Goal: Information Seeking & Learning: Learn about a topic

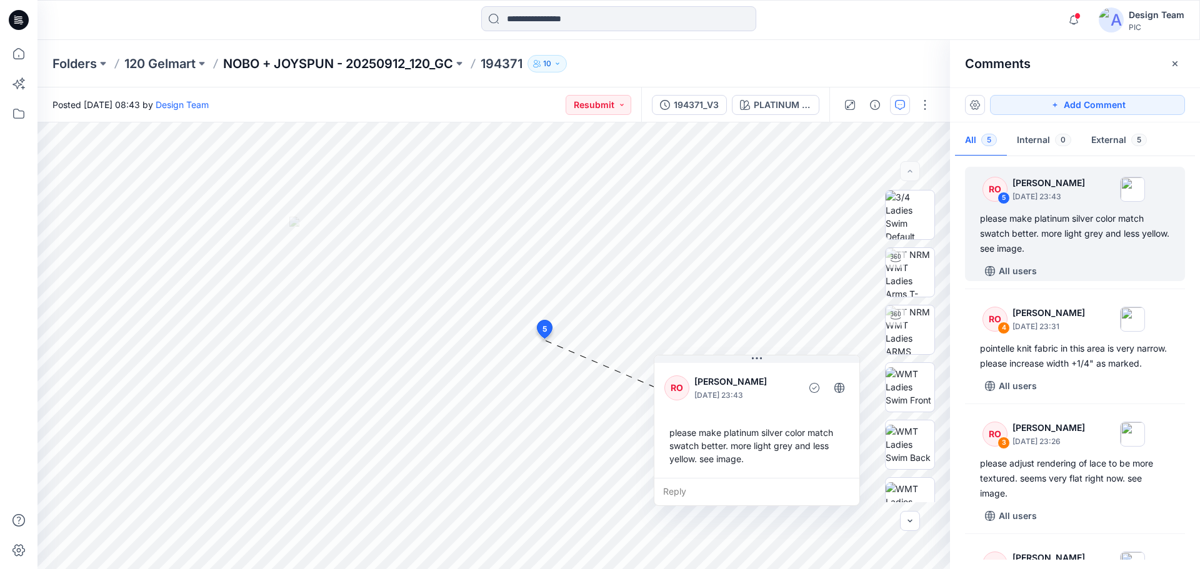
click at [312, 59] on p "NOBO + JOYSPUN - 20250912_120_GC" at bounding box center [338, 63] width 230 height 17
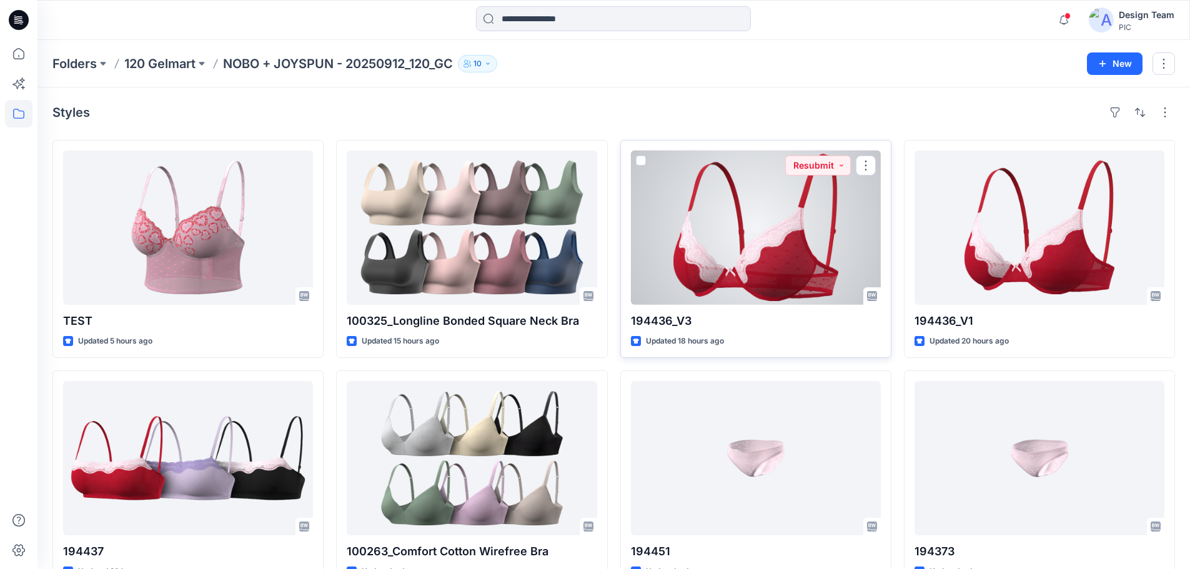
click at [777, 247] on div at bounding box center [756, 228] width 250 height 154
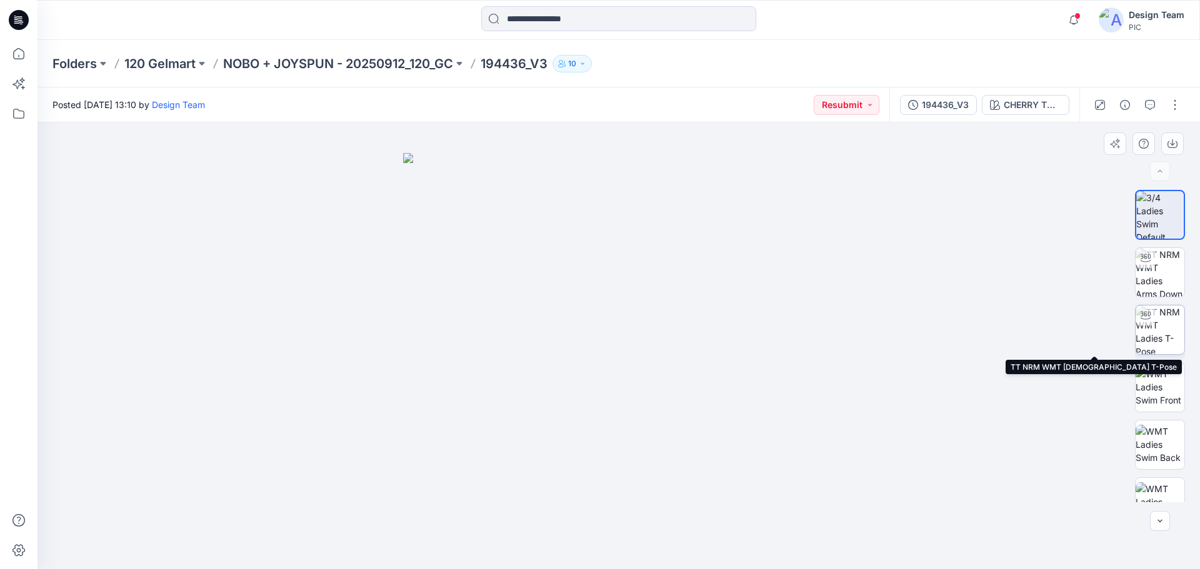
click at [1173, 320] on img at bounding box center [1159, 330] width 49 height 49
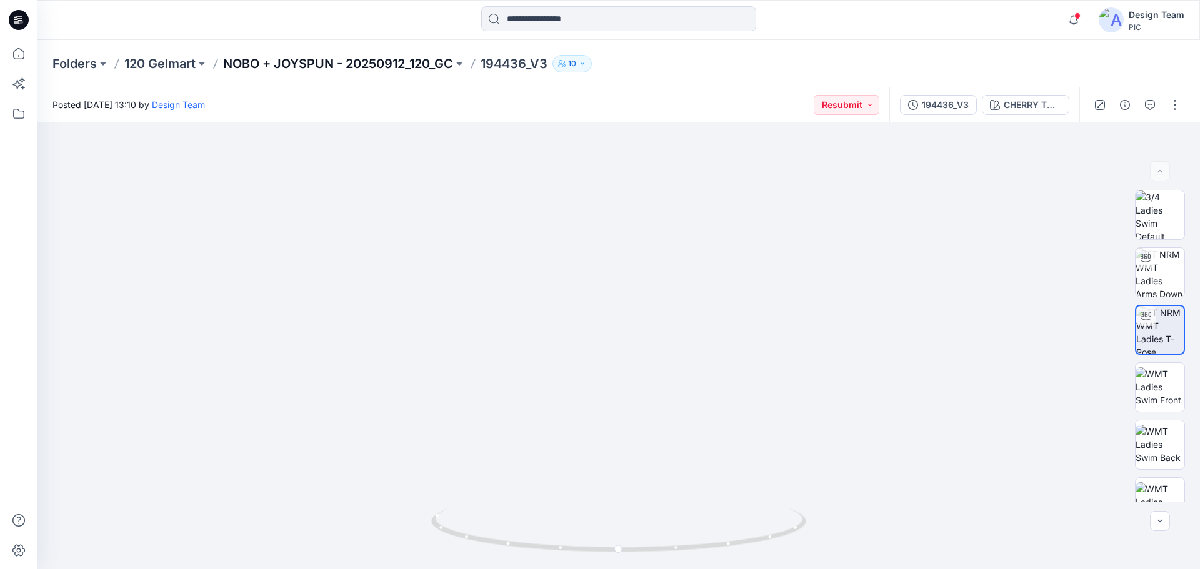
click at [372, 63] on p "NOBO + JOYSPUN - 20250912_120_GC" at bounding box center [338, 63] width 230 height 17
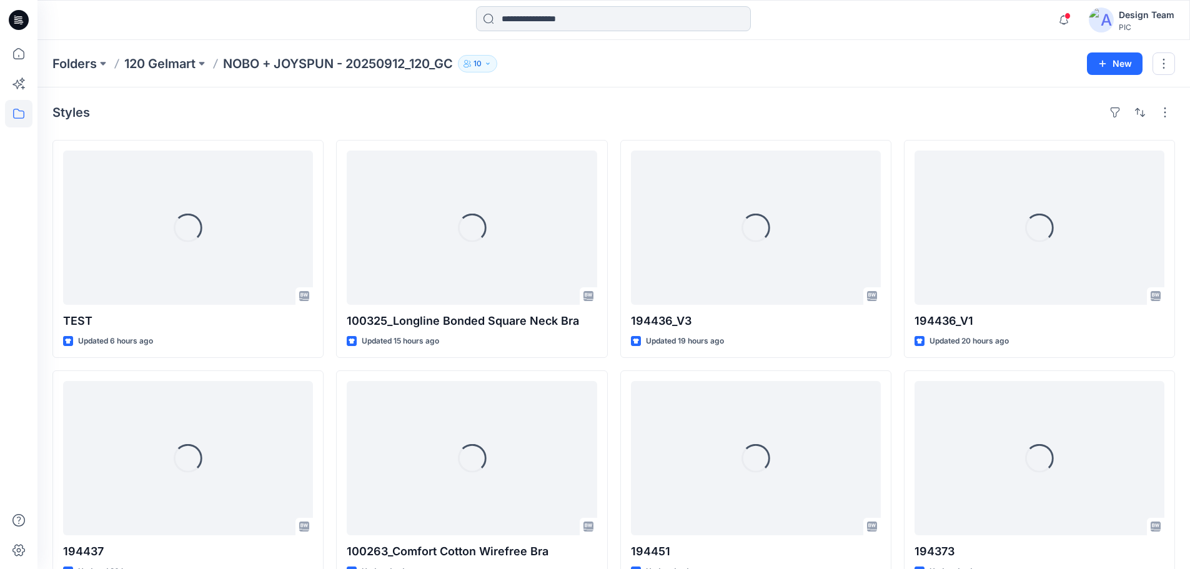
click at [551, 16] on input at bounding box center [613, 18] width 275 height 25
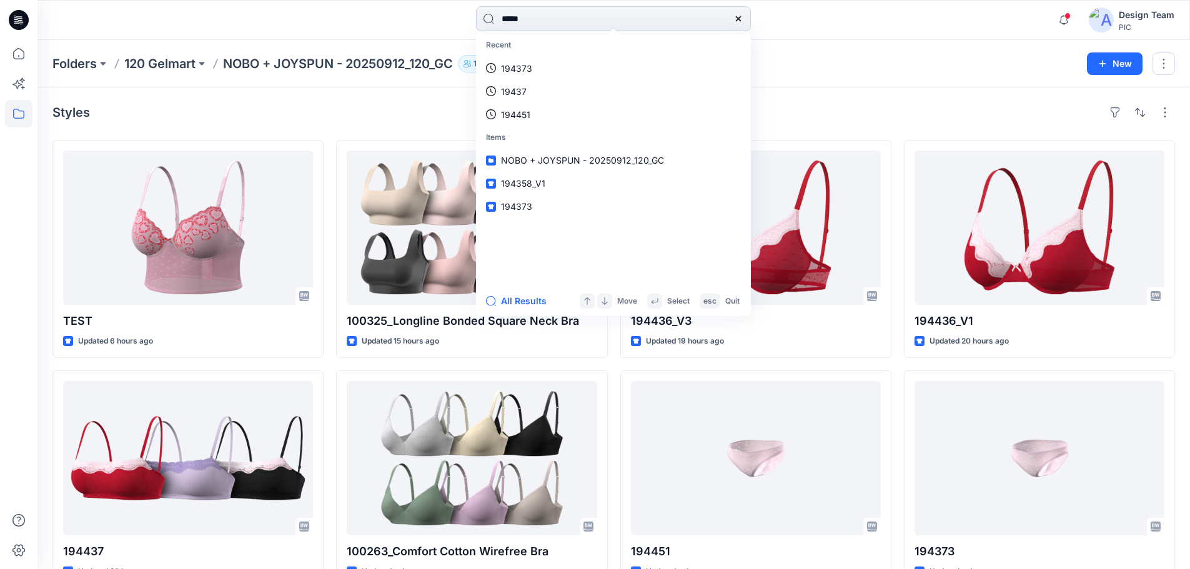
type input "******"
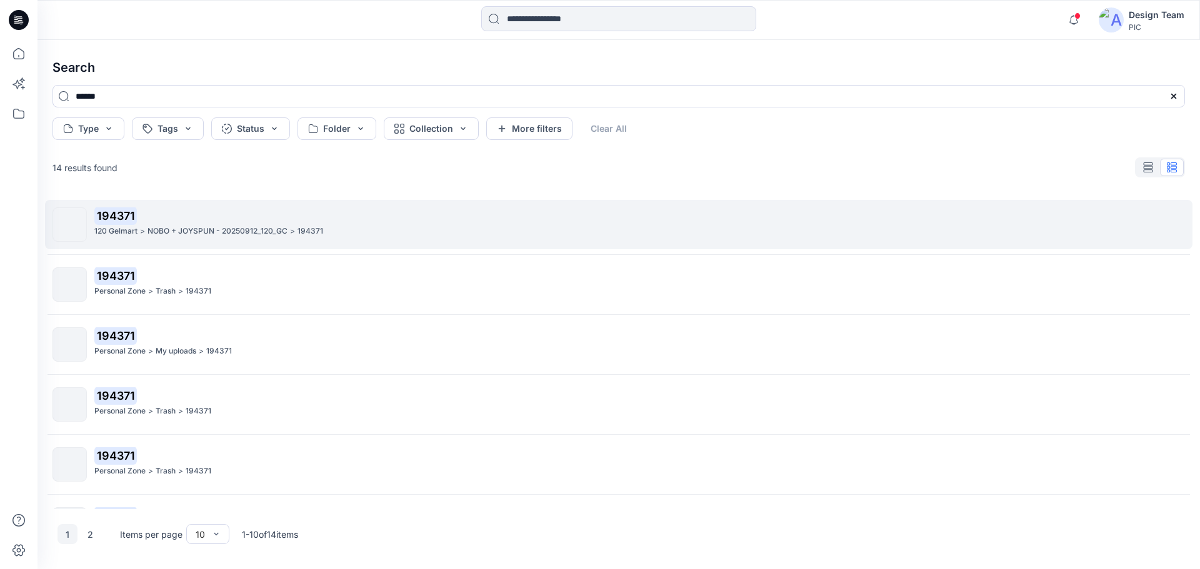
click at [328, 225] on div "120 Gelmart > NOBO + JOYSPUN - 20250912_120_GC > 194371" at bounding box center [639, 231] width 1090 height 13
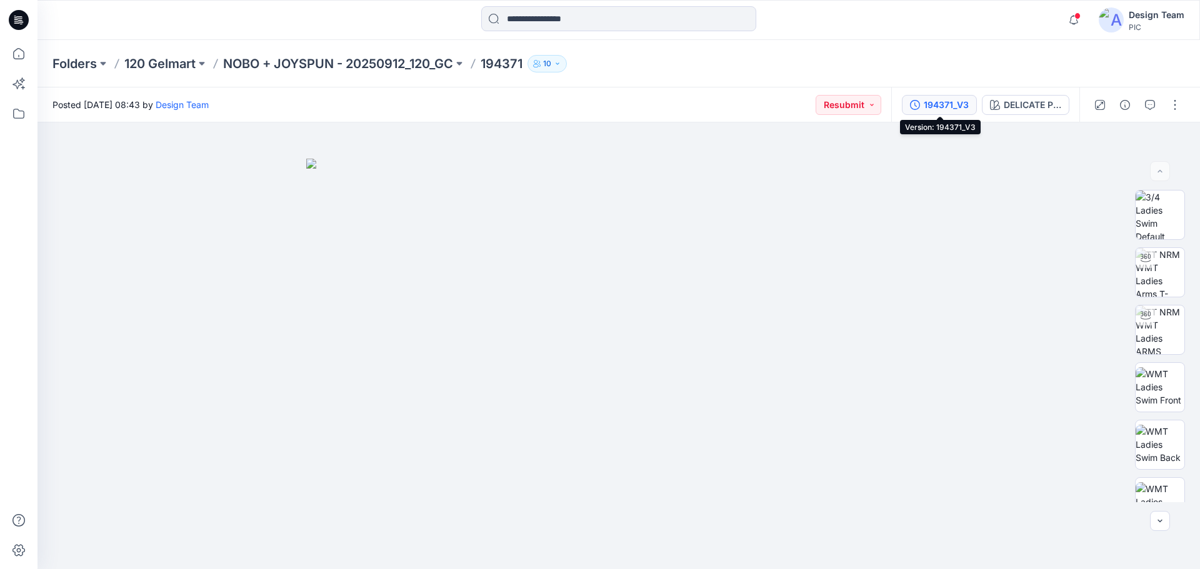
click at [947, 103] on div "194371_V3" at bounding box center [946, 105] width 45 height 14
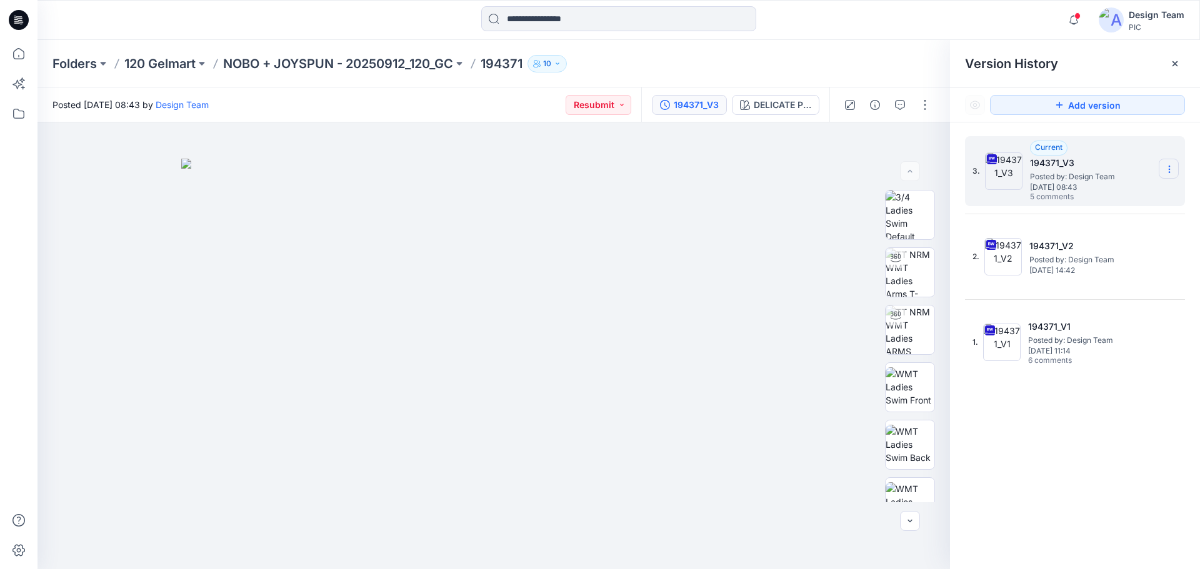
click at [1174, 166] on icon at bounding box center [1169, 169] width 10 height 10
click at [1082, 196] on span "Download Source BW File" at bounding box center [1106, 193] width 105 height 15
click at [264, 62] on p "NOBO + JOYSPUN - 20250912_120_GC" at bounding box center [338, 63] width 230 height 17
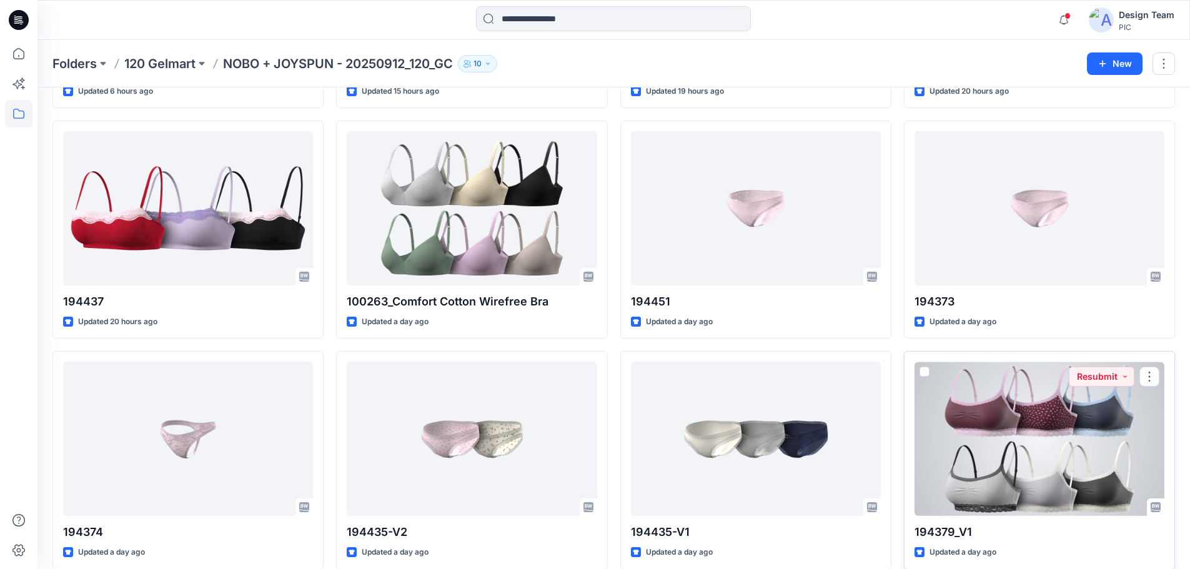
scroll to position [311, 0]
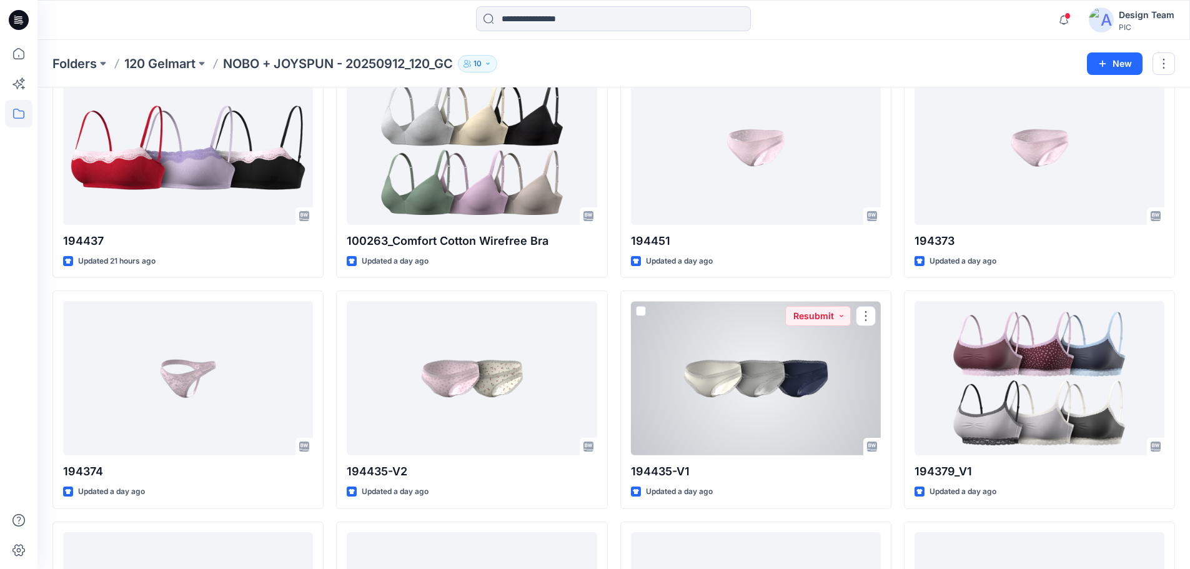
click at [763, 373] on div at bounding box center [756, 378] width 250 height 154
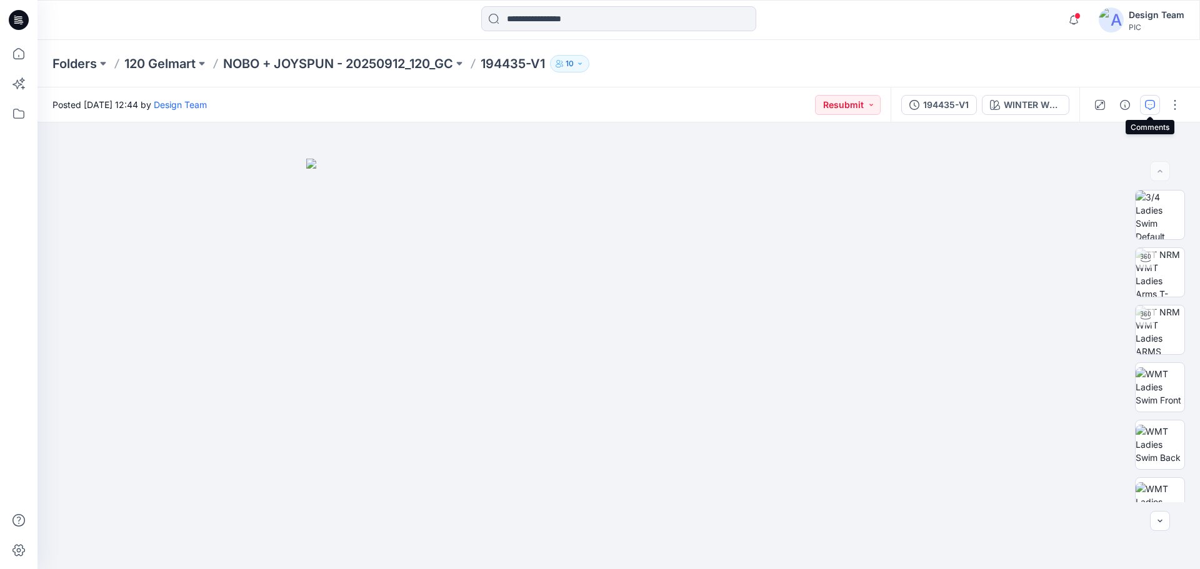
click at [1149, 106] on icon "button" at bounding box center [1150, 105] width 10 height 10
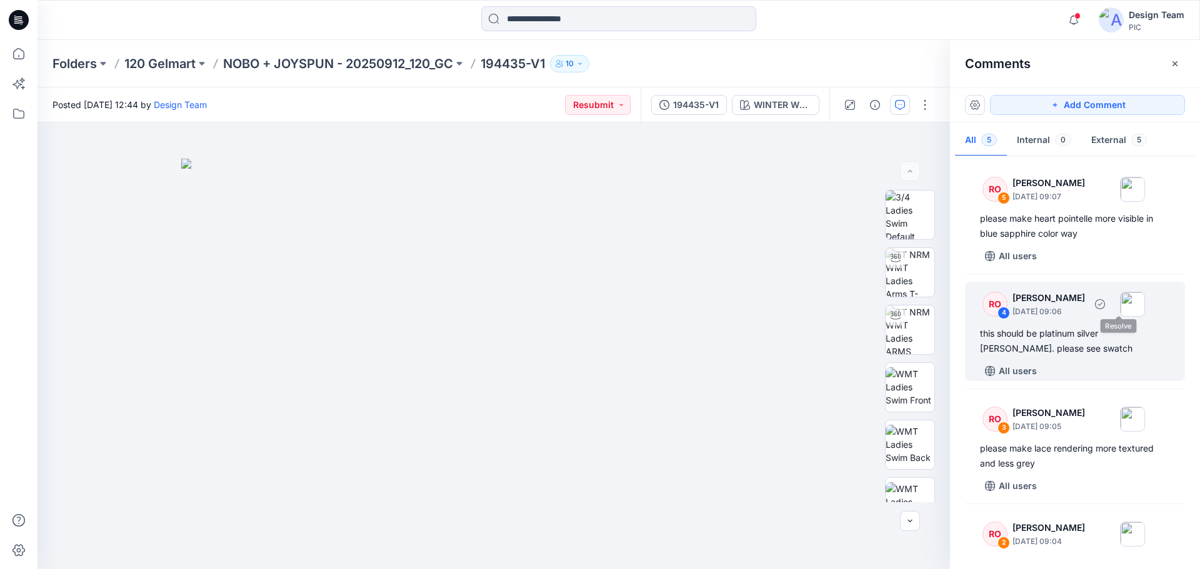
click at [1091, 339] on div "this should be platinum silver heather grey. please see swatch" at bounding box center [1075, 341] width 190 height 30
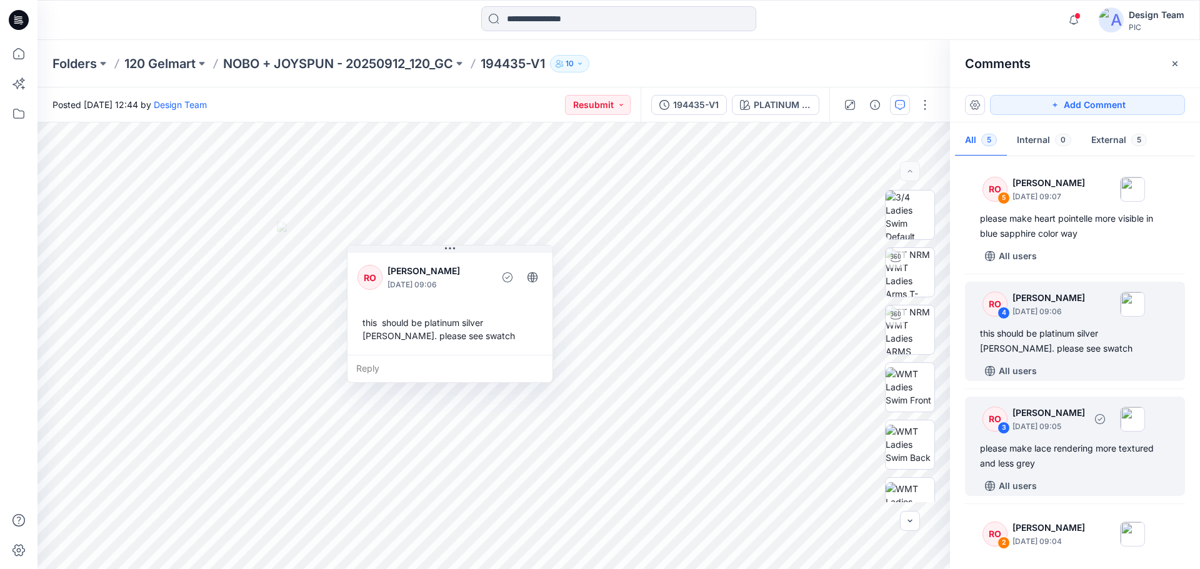
click at [1102, 478] on div "All users" at bounding box center [1082, 486] width 205 height 20
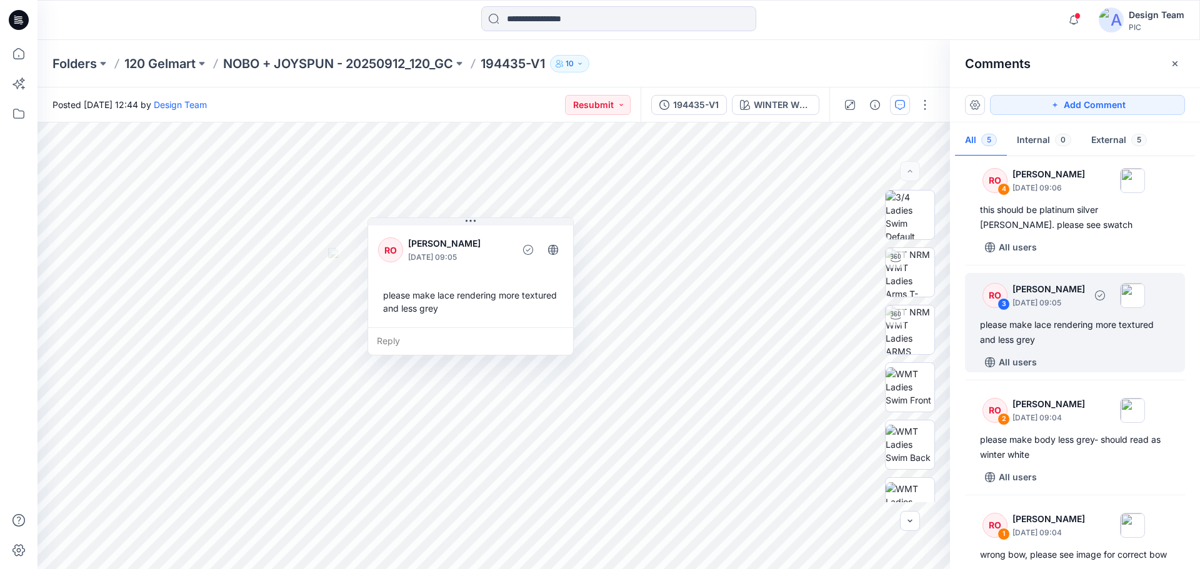
scroll to position [125, 0]
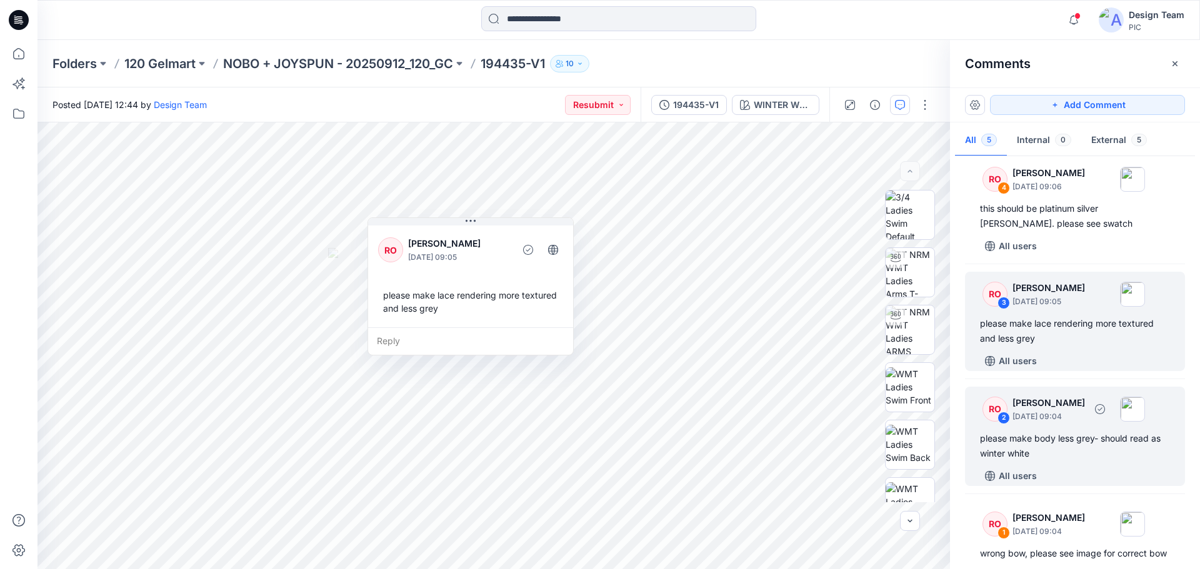
click at [1089, 462] on div "RO 2 Raquel Ortiz October 10, 2025 09:04 please make body less grey- should rea…" at bounding box center [1075, 436] width 220 height 99
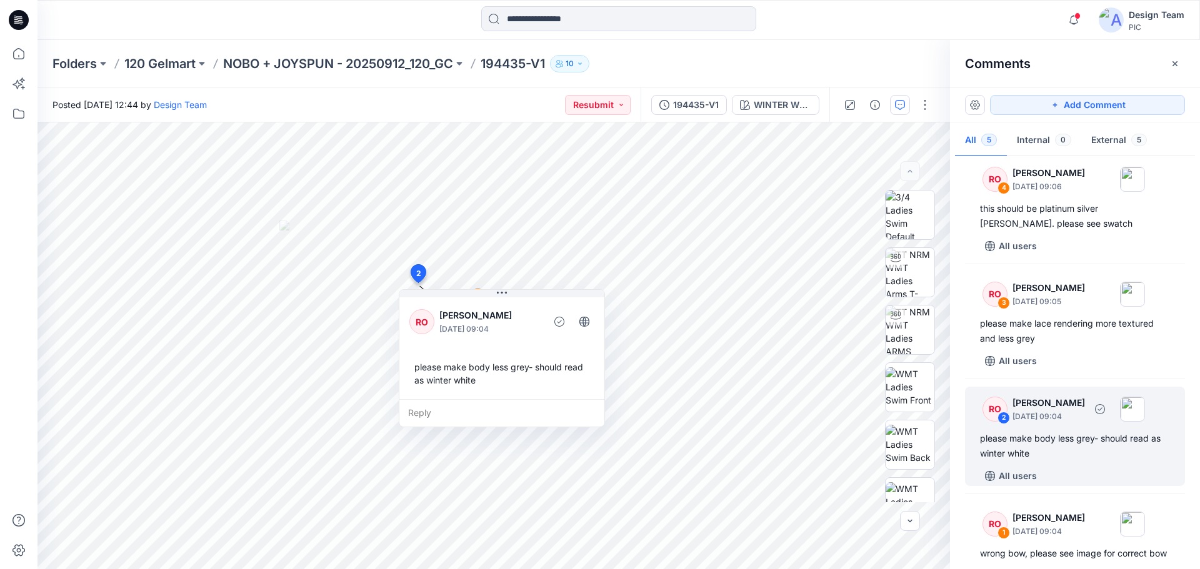
scroll to position [174, 0]
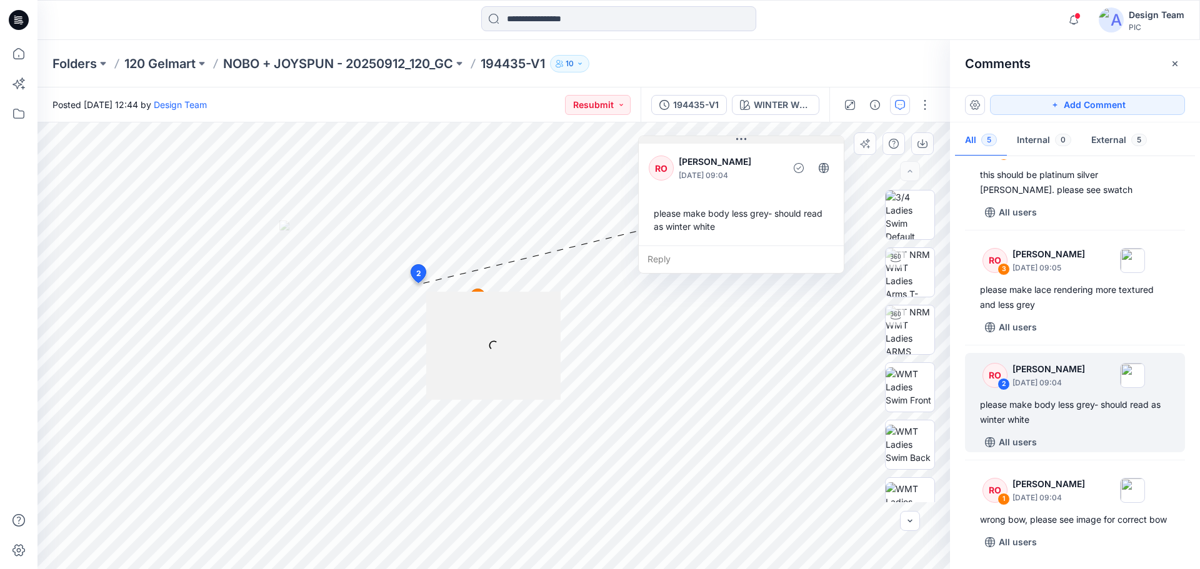
drag, startPoint x: 484, startPoint y: 293, endPoint x: 723, endPoint y: 139, distance: 284.4
click at [723, 139] on button at bounding box center [741, 139] width 205 height 7
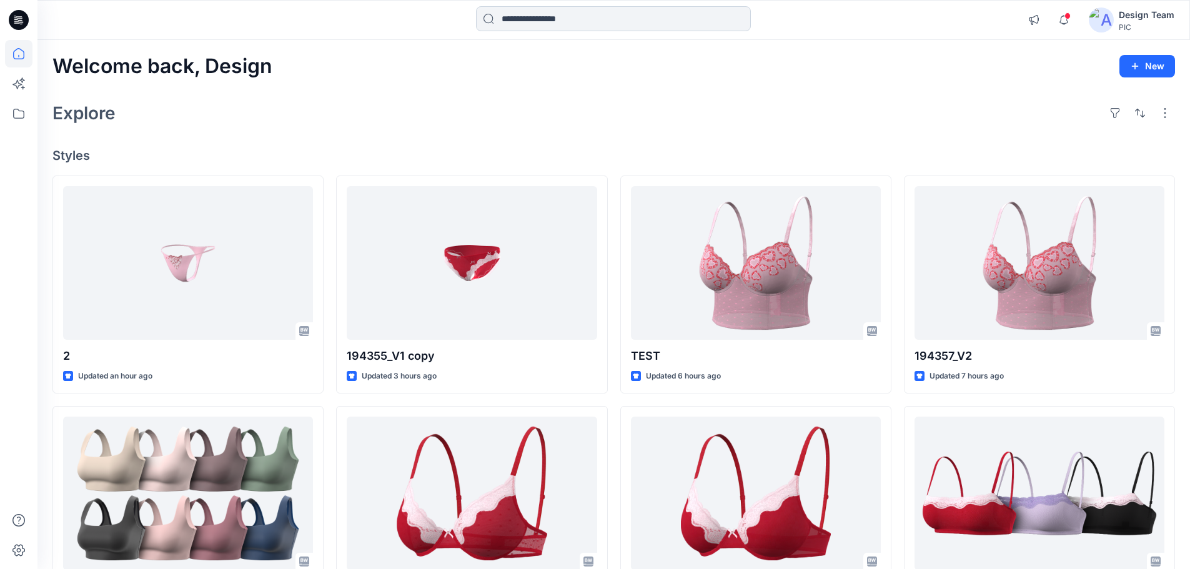
click at [542, 15] on input at bounding box center [613, 18] width 275 height 25
click at [381, 137] on div "Welcome back, Design New Explore Styles 2 Updated an hour ago 100325_Longline B…" at bounding box center [613, 477] width 1153 height 875
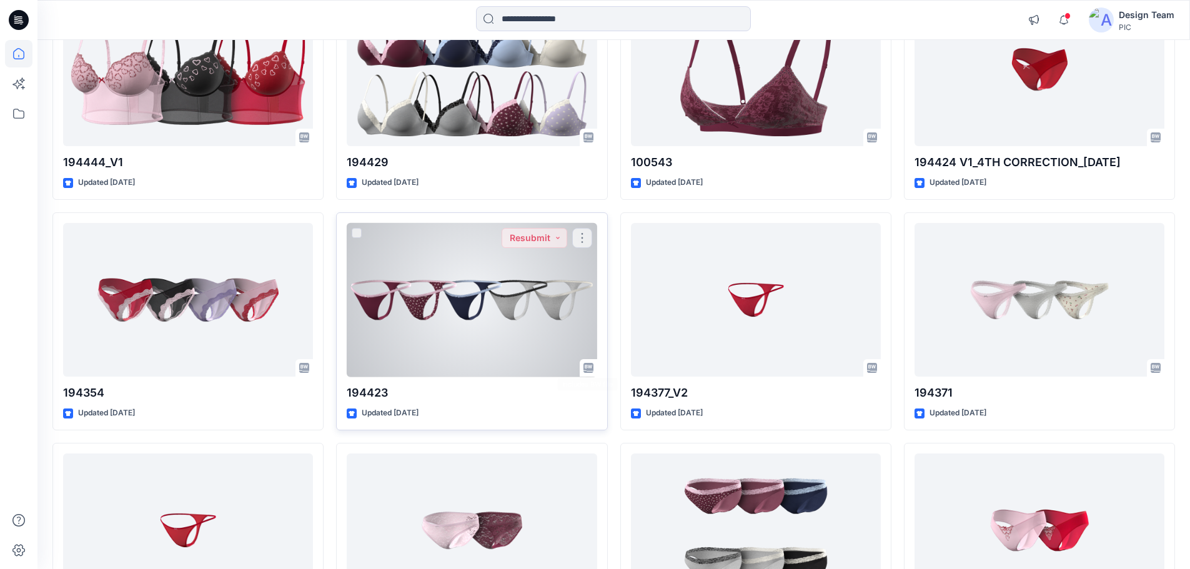
scroll to position [2735, 0]
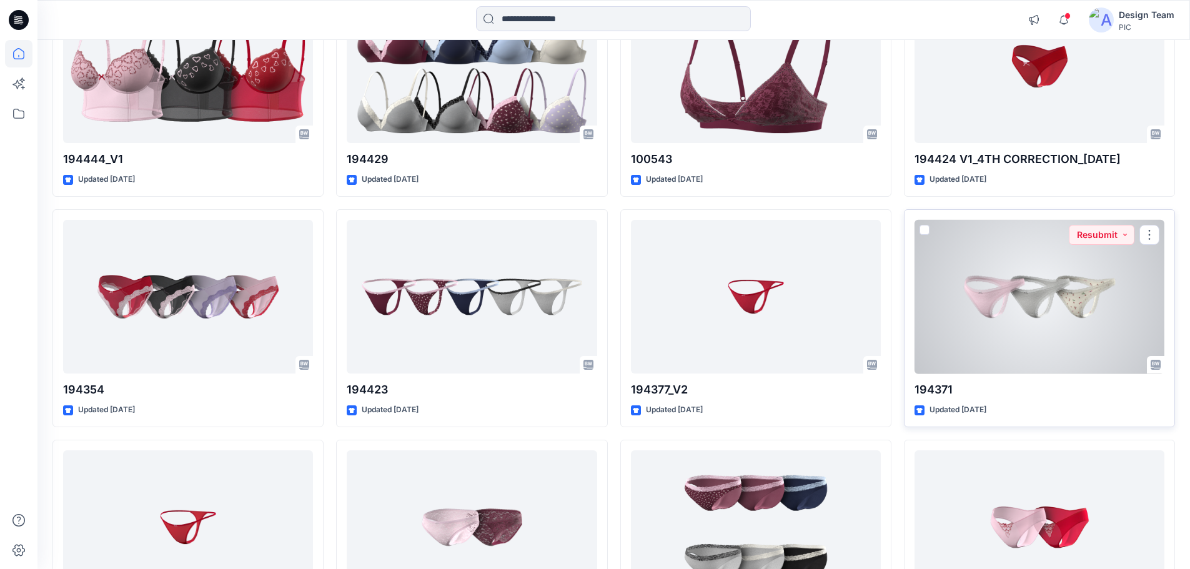
click at [1011, 314] on div at bounding box center [1040, 297] width 250 height 154
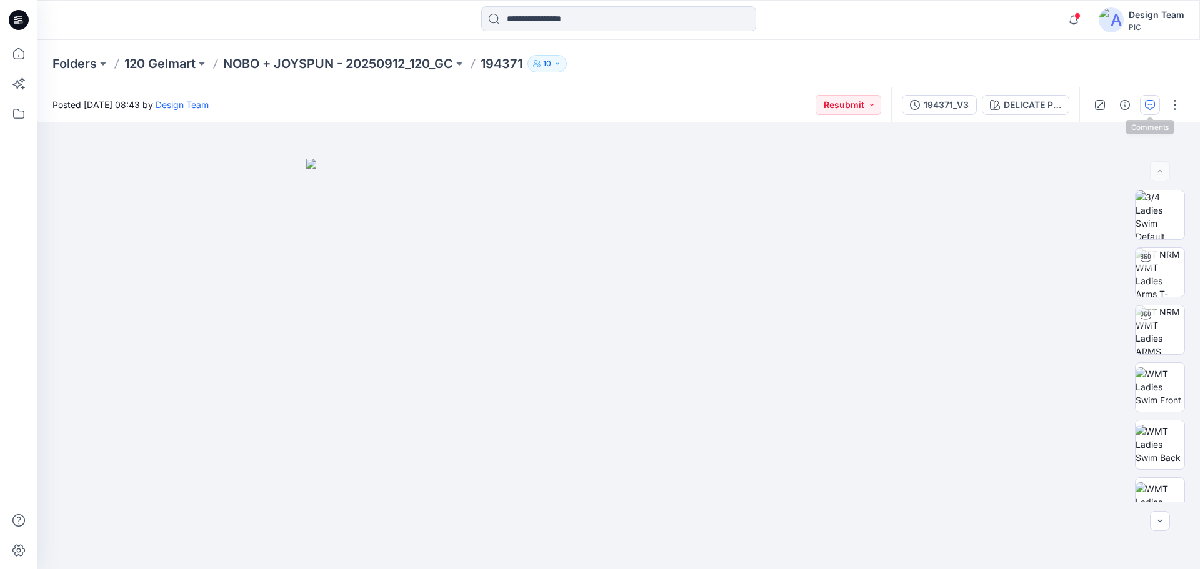
click at [1154, 107] on icon "button" at bounding box center [1150, 105] width 10 height 10
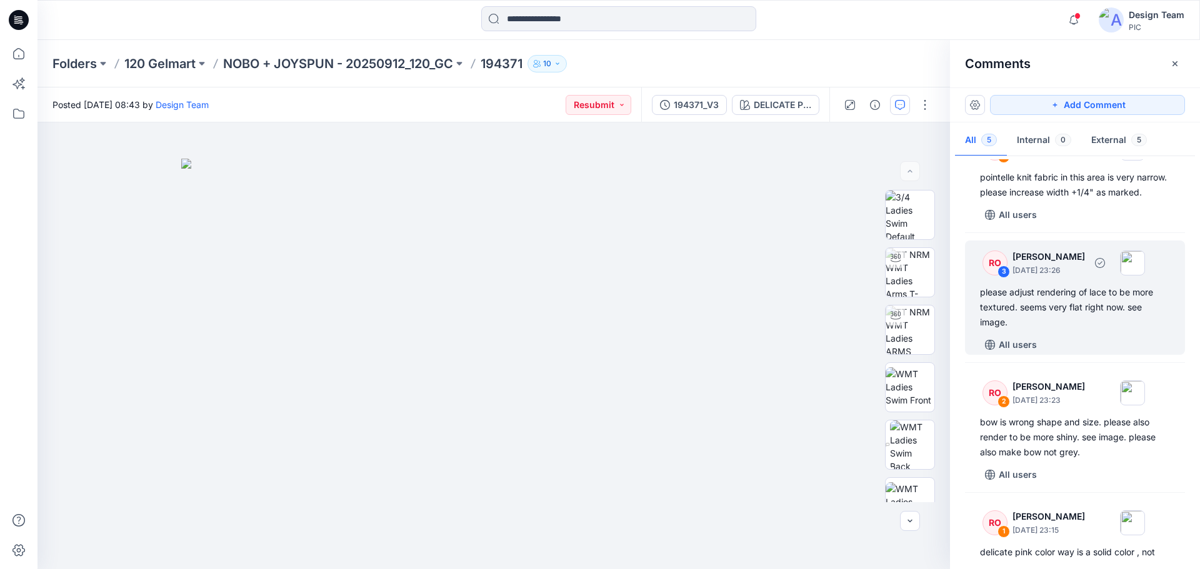
scroll to position [234, 0]
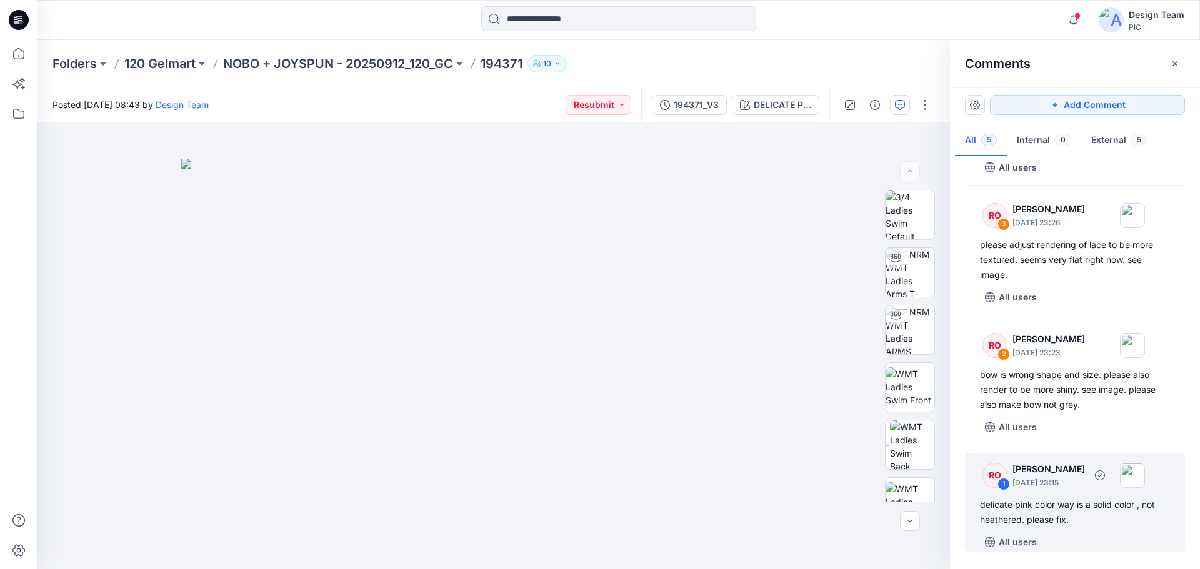
click at [1060, 502] on div "delicate pink color way is a solid color , not heathered. please fix." at bounding box center [1075, 512] width 190 height 30
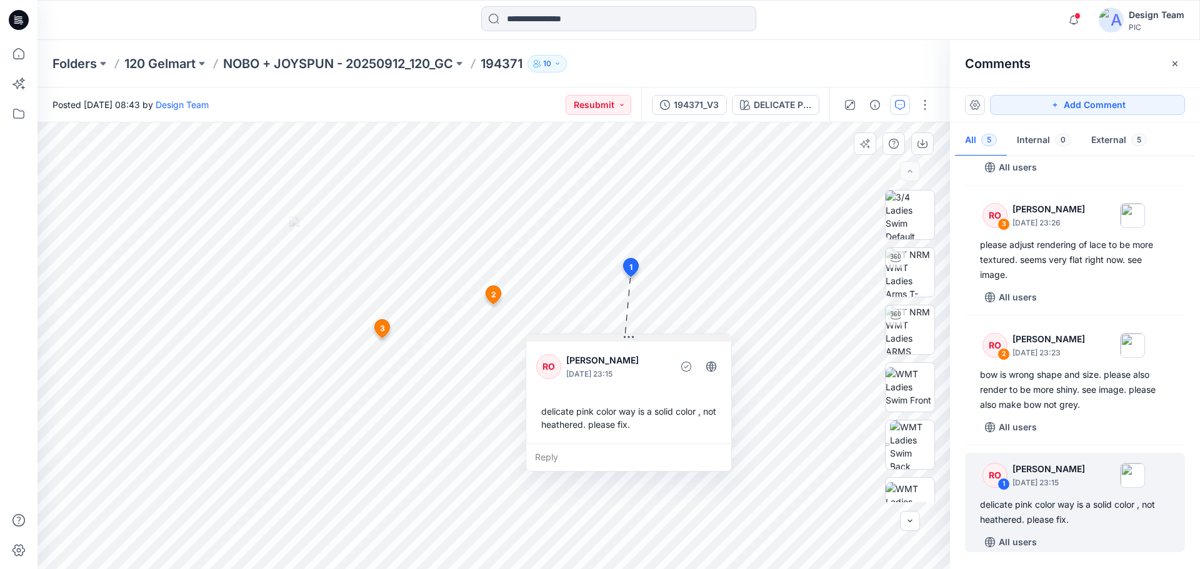
drag, startPoint x: 608, startPoint y: 328, endPoint x: 714, endPoint y: 349, distance: 107.7
click at [714, 342] on button at bounding box center [628, 337] width 205 height 7
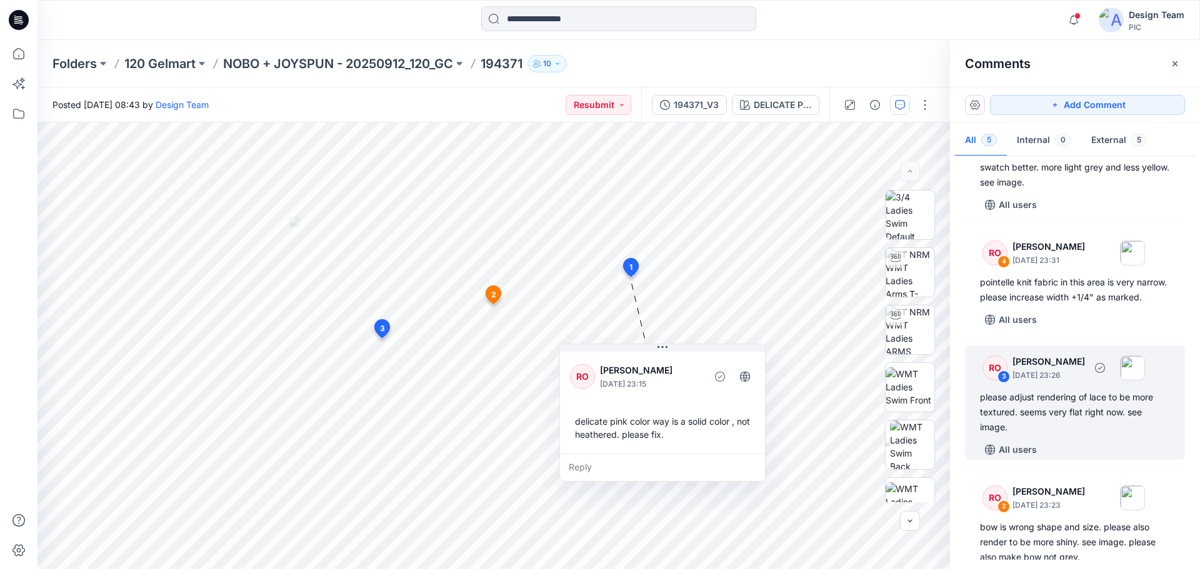
scroll to position [46, 0]
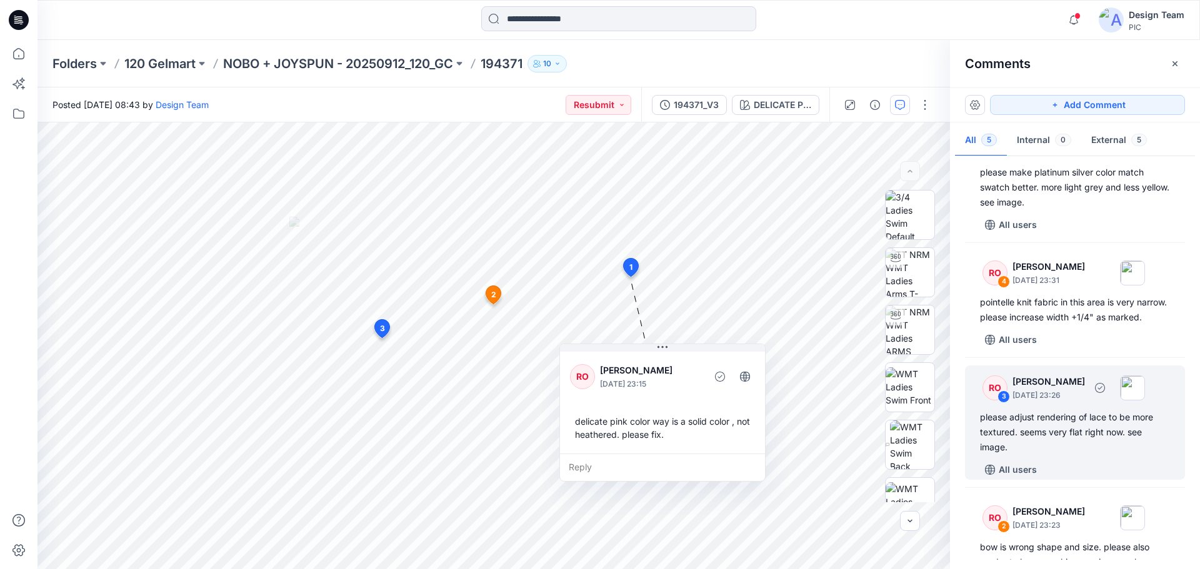
click at [1087, 434] on div "please adjust rendering of lace to be more textured. seems very flat right now.…" at bounding box center [1075, 432] width 190 height 45
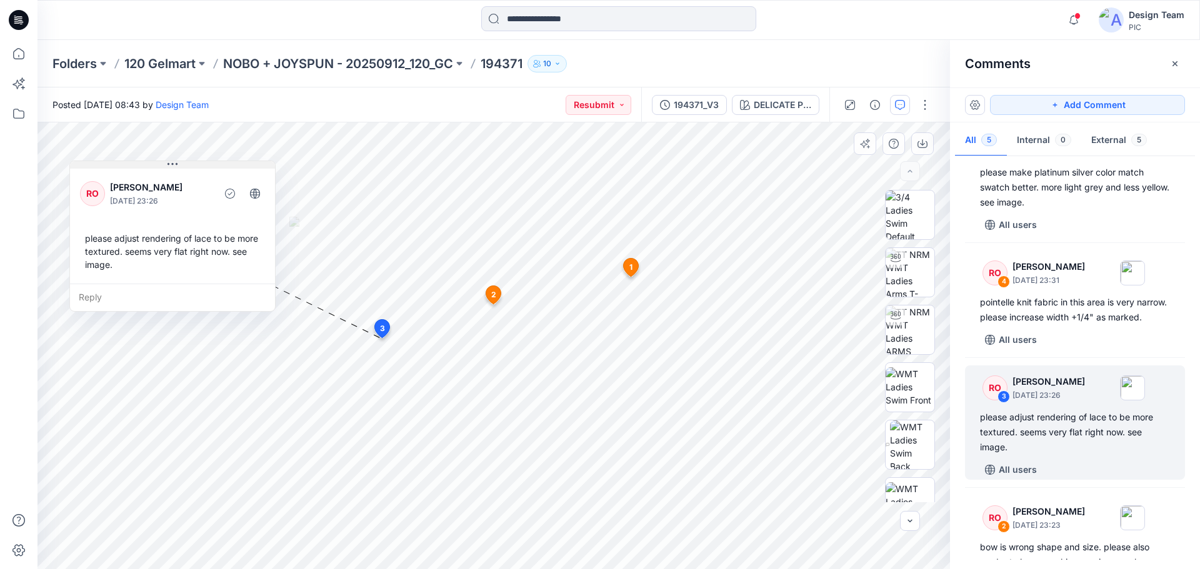
drag, startPoint x: 336, startPoint y: 180, endPoint x: 204, endPoint y: 161, distance: 133.2
click at [204, 161] on button at bounding box center [172, 164] width 205 height 7
click at [911, 280] on img at bounding box center [909, 272] width 49 height 49
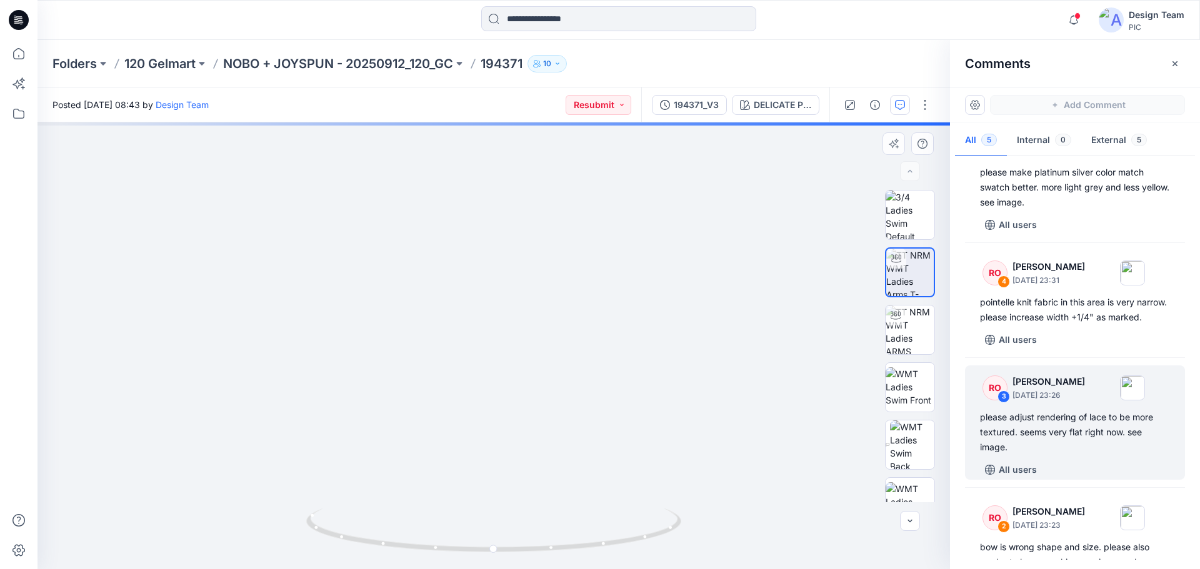
drag, startPoint x: 494, startPoint y: 502, endPoint x: 490, endPoint y: 301, distance: 200.6
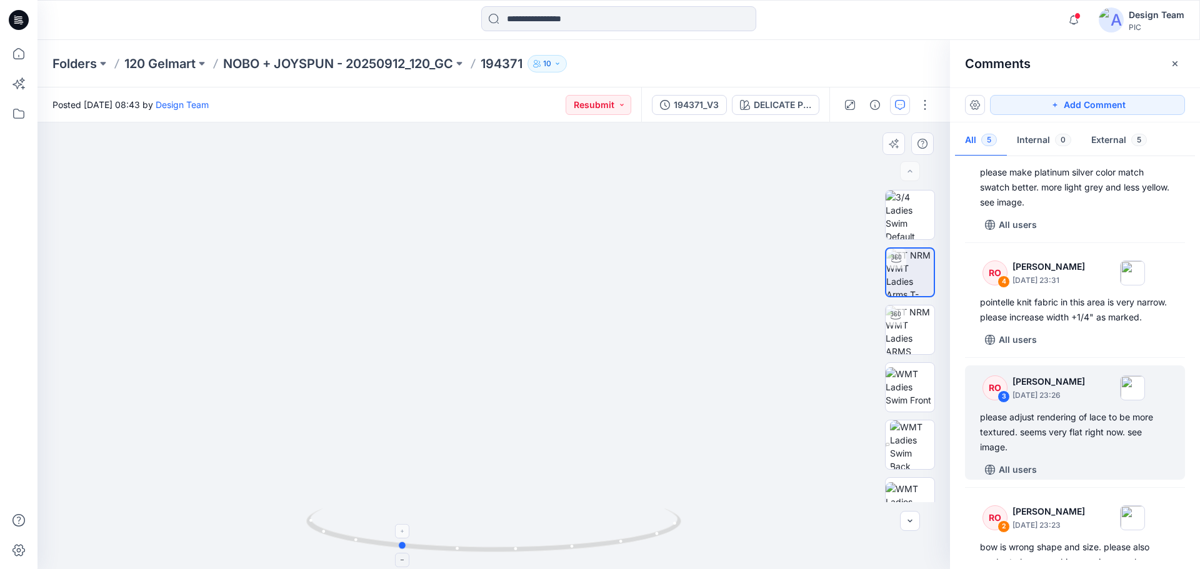
drag, startPoint x: 617, startPoint y: 553, endPoint x: 523, endPoint y: 532, distance: 96.7
click at [523, 532] on icon at bounding box center [495, 532] width 378 height 47
drag, startPoint x: 630, startPoint y: 538, endPoint x: 560, endPoint y: 538, distance: 70.0
click at [560, 538] on icon at bounding box center [495, 532] width 378 height 47
